Goal: Information Seeking & Learning: Compare options

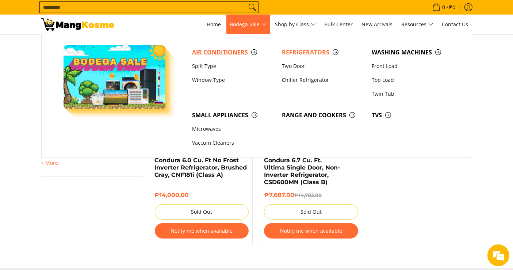
click at [230, 48] on span "Air Conditioners" at bounding box center [233, 52] width 83 height 9
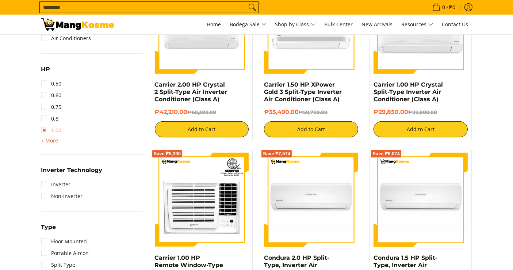
scroll to position [365, 0]
click at [52, 138] on span "+ More" at bounding box center [49, 141] width 17 height 6
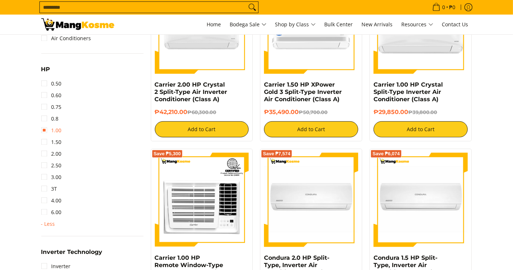
click at [58, 129] on link "1.00" at bounding box center [51, 131] width 20 height 12
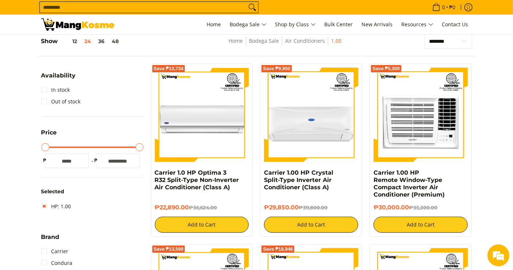
scroll to position [103, 0]
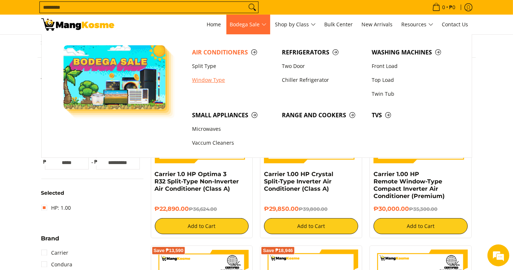
click at [208, 81] on link "Window Type" at bounding box center [234, 80] width 90 height 14
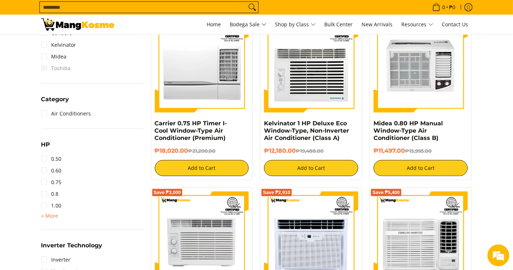
scroll to position [406, 0]
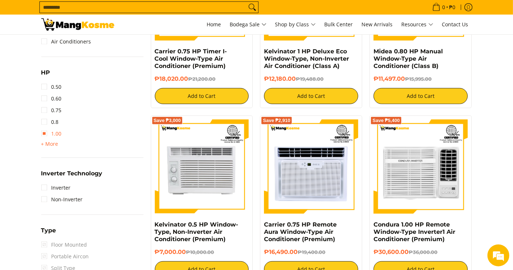
drag, startPoint x: 56, startPoint y: 134, endPoint x: 60, endPoint y: 134, distance: 4.4
click at [56, 134] on link "1.00" at bounding box center [51, 134] width 20 height 12
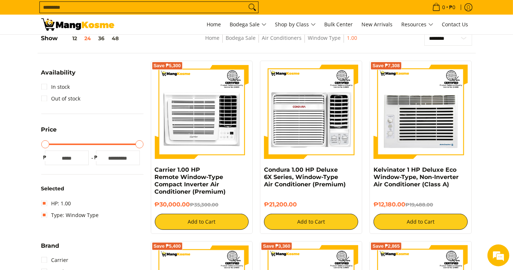
scroll to position [103, 0]
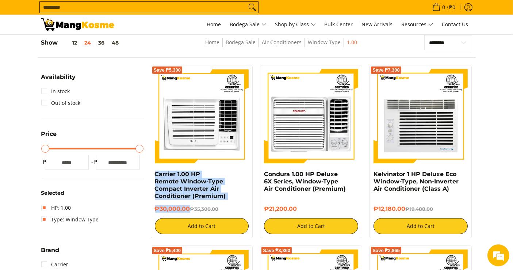
drag, startPoint x: 190, startPoint y: 209, endPoint x: 152, endPoint y: 172, distance: 53.5
click at [152, 172] on div "Save ₱5,300 Carrier 1.00 HP Remote Window-Type Compact Inverter Air Conditioner…" at bounding box center [202, 151] width 102 height 173
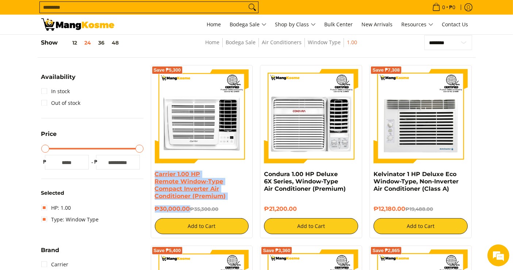
copy div "Carrier 1.00 HP Remote Window-Type Compact Inverter Air Conditioner (Premium) ₱…"
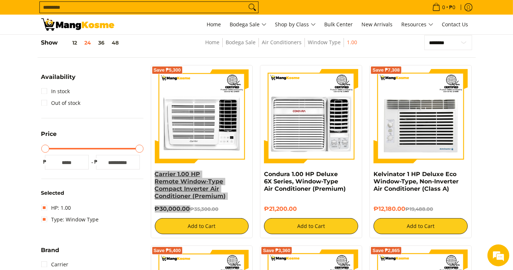
scroll to position [0, 0]
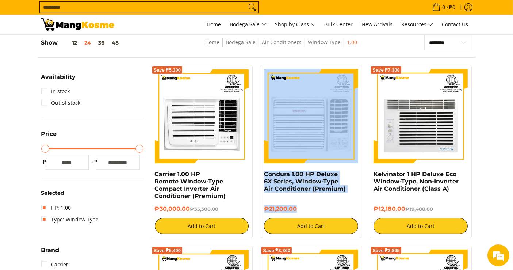
drag, startPoint x: 311, startPoint y: 207, endPoint x: 263, endPoint y: 170, distance: 60.7
click at [263, 170] on div "Condura 1.00 HP Deluxe 6X Series, Window-Type Air Conditioner (Premium) ₱21,200…" at bounding box center [311, 151] width 102 height 173
copy div "Condura 1.00 HP Deluxe 6X Series, Window-Type Air Conditioner (Premium) ₱21,200…"
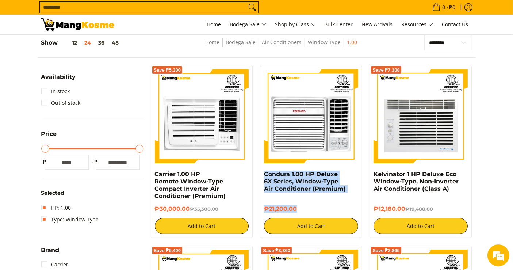
click at [257, 174] on div "Condura 1.00 HP Deluxe 6X Series, Window-Type Air Conditioner (Premium) ₱21,200…" at bounding box center [312, 151] width 110 height 173
copy div "Condura 1.00 HP Deluxe 6X Series, Window-Type Air Conditioner (Premium) ₱21,200…"
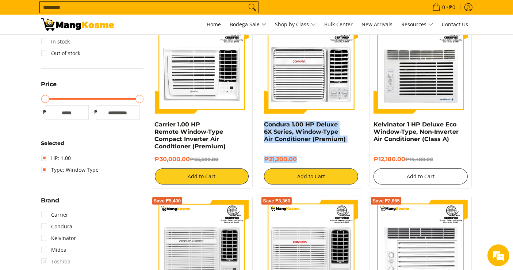
scroll to position [153, 0]
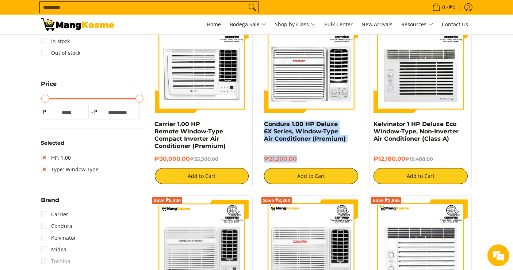
drag, startPoint x: 408, startPoint y: 157, endPoint x: 371, endPoint y: 124, distance: 50.5
click at [371, 124] on div "Save ₱7,308 Kelvinator 1 HP Deluxe Eco Window-Type, Non-Inverter Air Conditione…" at bounding box center [421, 101] width 102 height 173
copy div "Kelvinator 1 HP Deluxe Eco Window-Type, Non-Inverter Air Conditioner (Class A) …"
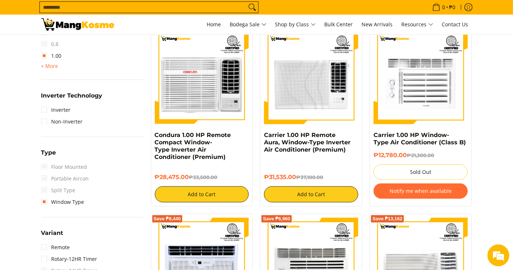
scroll to position [478, 0]
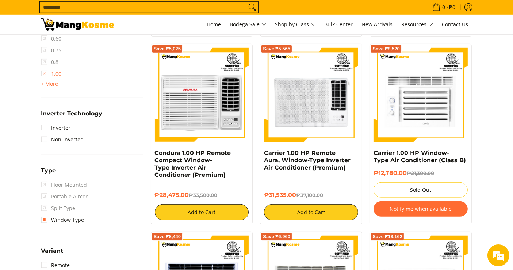
click at [42, 69] on link "1.00" at bounding box center [51, 74] width 20 height 12
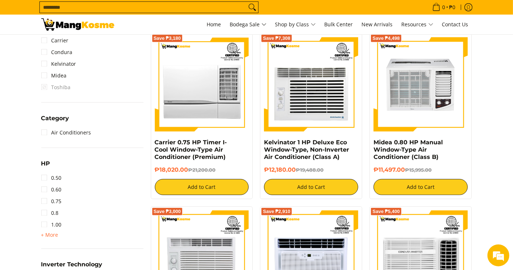
scroll to position [346, 0]
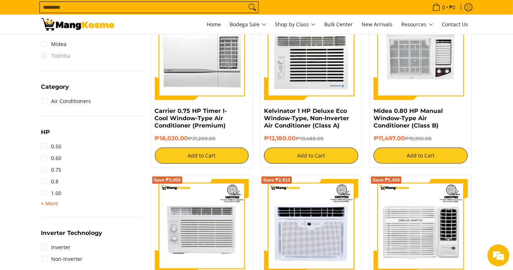
click at [53, 202] on span "+ More" at bounding box center [49, 204] width 17 height 6
click at [57, 203] on link "1.50" at bounding box center [51, 205] width 20 height 12
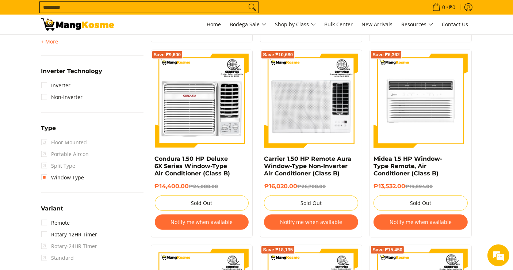
scroll to position [509, 0]
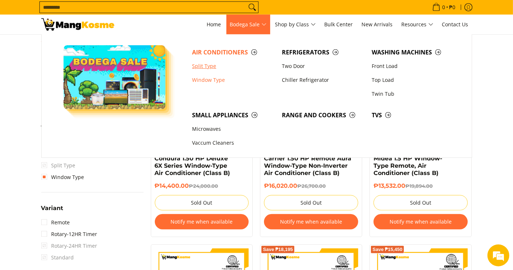
click at [208, 66] on link "Split Type" at bounding box center [234, 66] width 90 height 14
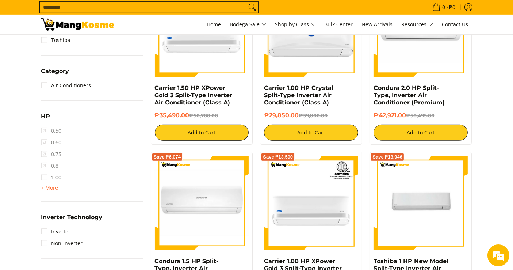
scroll to position [406, 0]
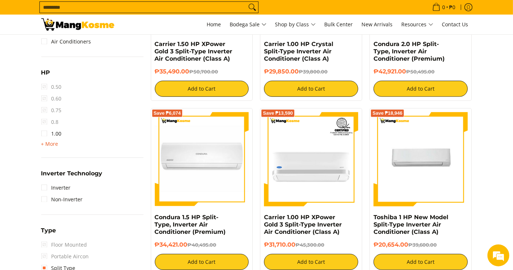
click at [54, 143] on span "+ More" at bounding box center [49, 144] width 17 height 6
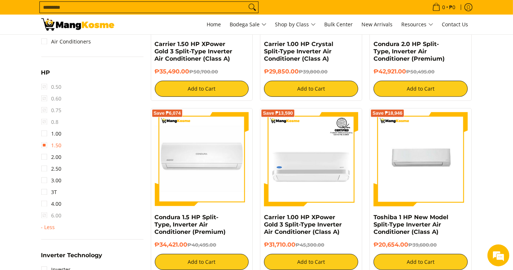
click at [56, 144] on link "1.50" at bounding box center [51, 146] width 20 height 12
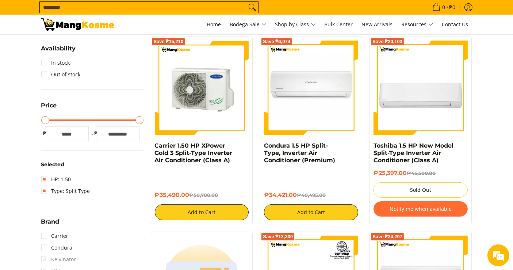
scroll to position [103, 0]
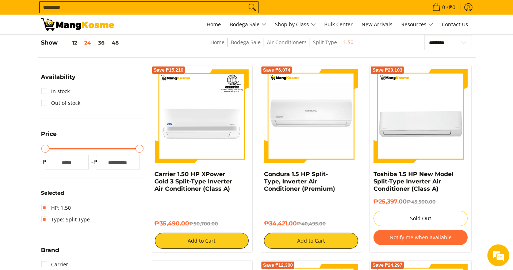
drag, startPoint x: 191, startPoint y: 222, endPoint x: 154, endPoint y: 174, distance: 60.7
click at [154, 174] on div "Save ₱15,210 Carrier 1.50 HP XPower Gold 3 Split-Type Inverter Air Conditioner …" at bounding box center [202, 159] width 102 height 188
copy div "Carrier 1.50 HP XPower Gold 3 Split-Type Inverter Air Conditioner (Class A) ₱35…"
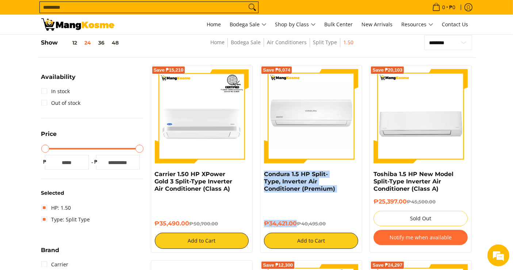
drag, startPoint x: 296, startPoint y: 223, endPoint x: 263, endPoint y: 176, distance: 57.1
click at [263, 176] on div "Save ₱6,074 Condura 1.5 HP Split-Type, Inverter Air Conditioner (Premium) ₱34,4…" at bounding box center [311, 159] width 102 height 188
copy div "Condura 1.5 HP Split-Type, Inverter Air Conditioner (Premium) ₱34,421.00"
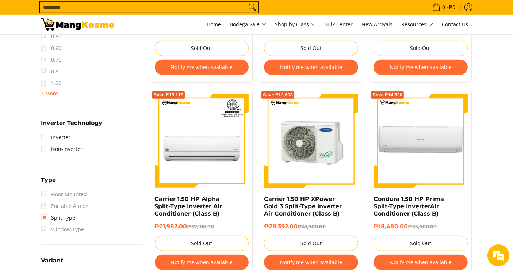
scroll to position [387, 0]
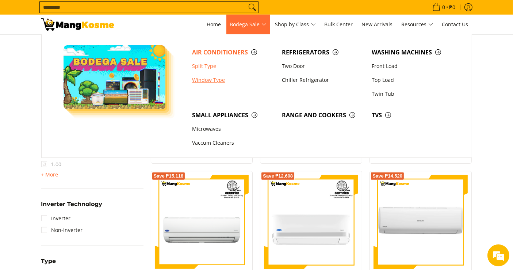
click at [215, 84] on link "Window Type" at bounding box center [234, 80] width 90 height 14
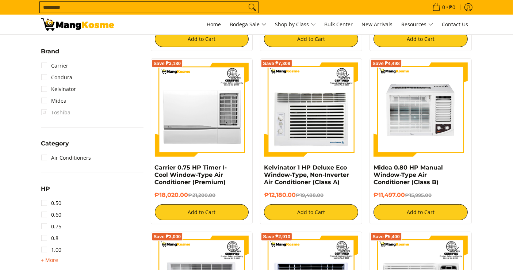
scroll to position [365, 0]
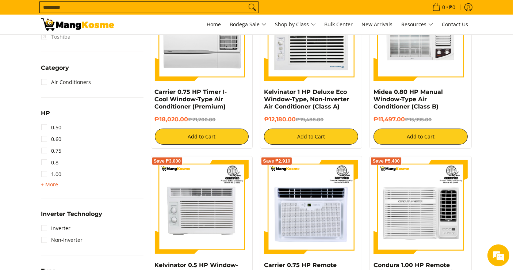
click at [50, 185] on span "+ More" at bounding box center [49, 185] width 17 height 6
click at [59, 197] on link "2.00" at bounding box center [51, 198] width 20 height 12
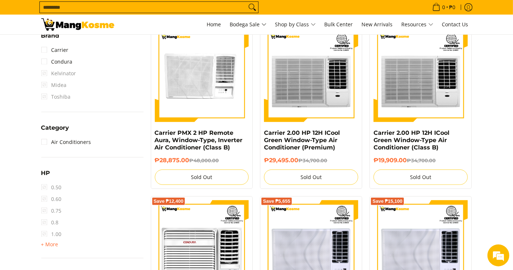
scroll to position [103, 0]
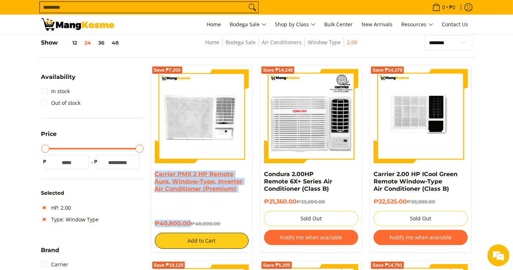
drag, startPoint x: 189, startPoint y: 223, endPoint x: 155, endPoint y: 174, distance: 60.0
click at [155, 174] on div "Carrier PMX 2 HP Remote Aura, Window-Type, Inverter Air Conditioner (Premium) ₱…" at bounding box center [202, 210] width 94 height 78
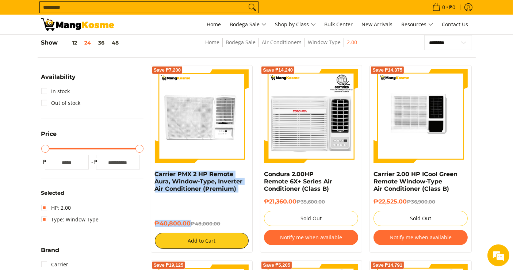
copy div "Carrier PMX 2 HP Remote Aura, Window-Type, Inverter Air Conditioner (Premium) ₱…"
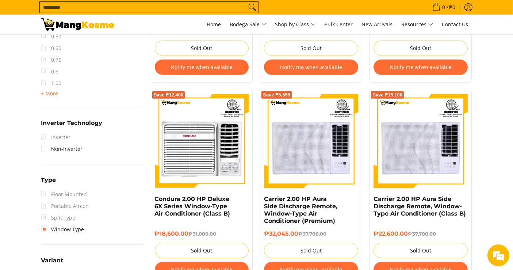
scroll to position [0, 0]
click at [48, 92] on span "+ More" at bounding box center [49, 94] width 17 height 6
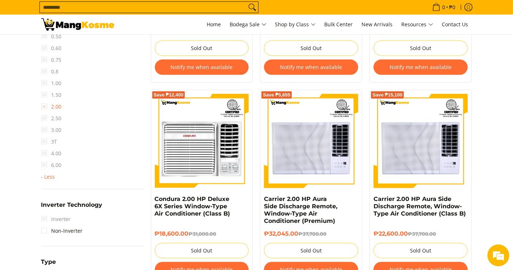
click at [44, 103] on link "2.00" at bounding box center [51, 107] width 20 height 12
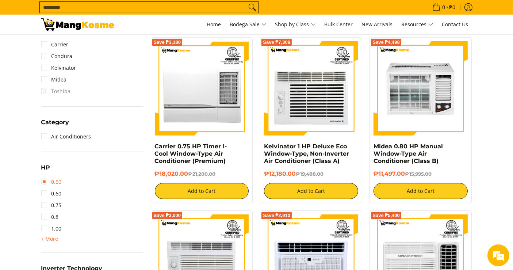
scroll to position [351, 0]
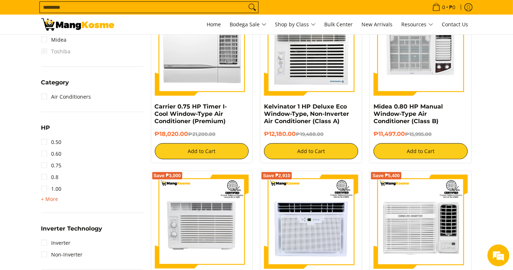
click at [49, 198] on span "+ More" at bounding box center [49, 199] width 17 height 6
click at [59, 224] on link "2.50" at bounding box center [51, 224] width 20 height 12
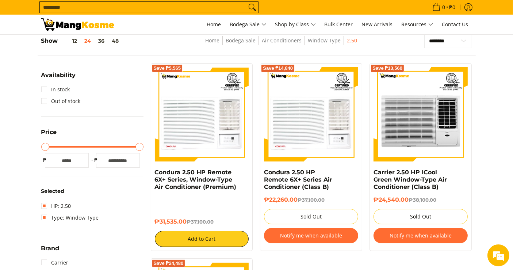
scroll to position [103, 0]
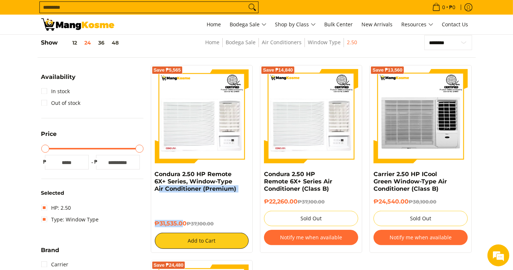
drag, startPoint x: 185, startPoint y: 223, endPoint x: 172, endPoint y: 213, distance: 16.1
click at [157, 189] on div "Condura 2.50 HP Remote 6X+ Series, Window-Type Air Conditioner (Premium) ₱31,53…" at bounding box center [202, 210] width 94 height 78
drag, startPoint x: 186, startPoint y: 223, endPoint x: 154, endPoint y: 175, distance: 57.8
click at [154, 175] on div "Save ₱5,565 Condura 2.50 HP Remote 6X+ Series, Window-Type Air Conditioner (Pre…" at bounding box center [202, 159] width 102 height 188
copy div "Condura 2.50 HP Remote 6X+ Series, Window-Type Air Conditioner (Premium) ₱31,53…"
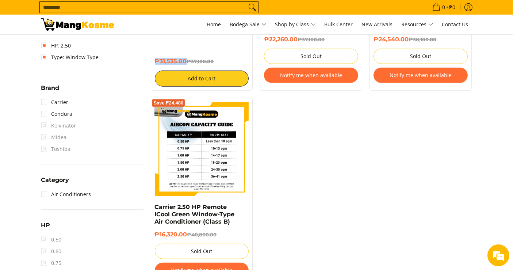
scroll to position [428, 0]
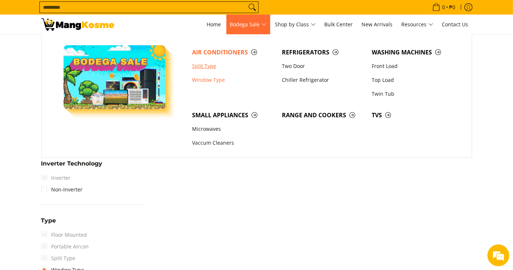
click at [208, 65] on link "Split Type" at bounding box center [234, 66] width 90 height 14
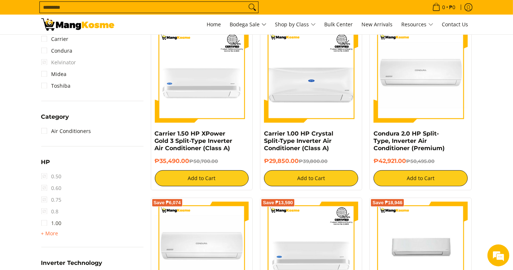
scroll to position [317, 0]
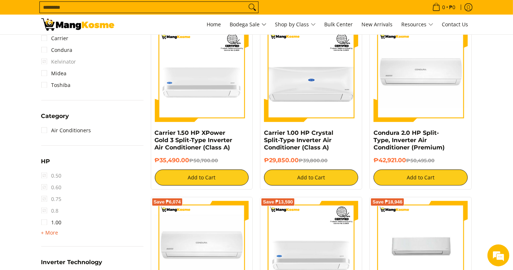
click at [54, 231] on span "+ More" at bounding box center [49, 233] width 17 height 6
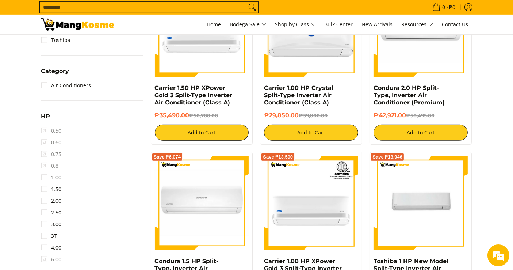
scroll to position [368, 0]
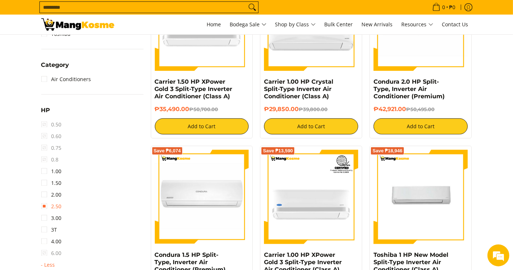
click at [57, 205] on link "2.50" at bounding box center [51, 207] width 20 height 12
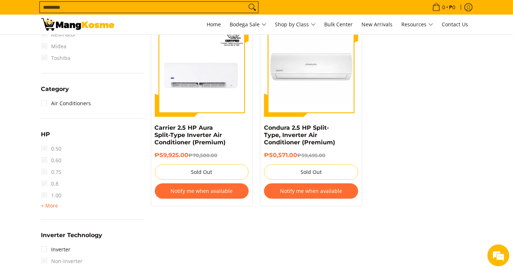
scroll to position [324, 0]
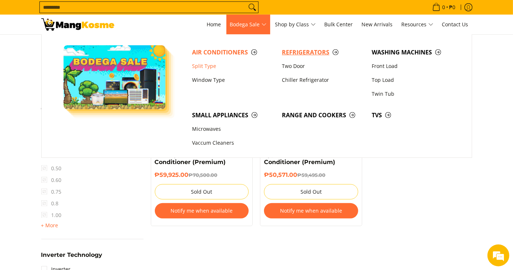
click at [304, 56] on span "Refrigerators" at bounding box center [323, 52] width 83 height 9
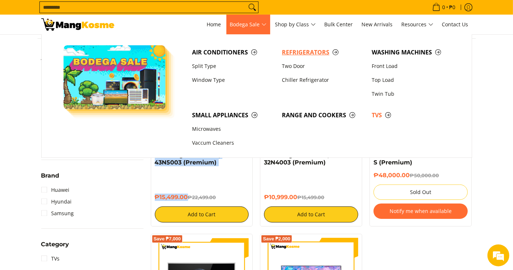
click at [293, 50] on span "Refrigerators" at bounding box center [323, 52] width 83 height 9
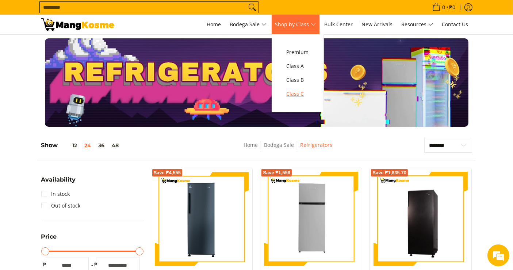
click at [301, 89] on link "Class C" at bounding box center [298, 94] width 30 height 14
